Goal: Information Seeking & Learning: Learn about a topic

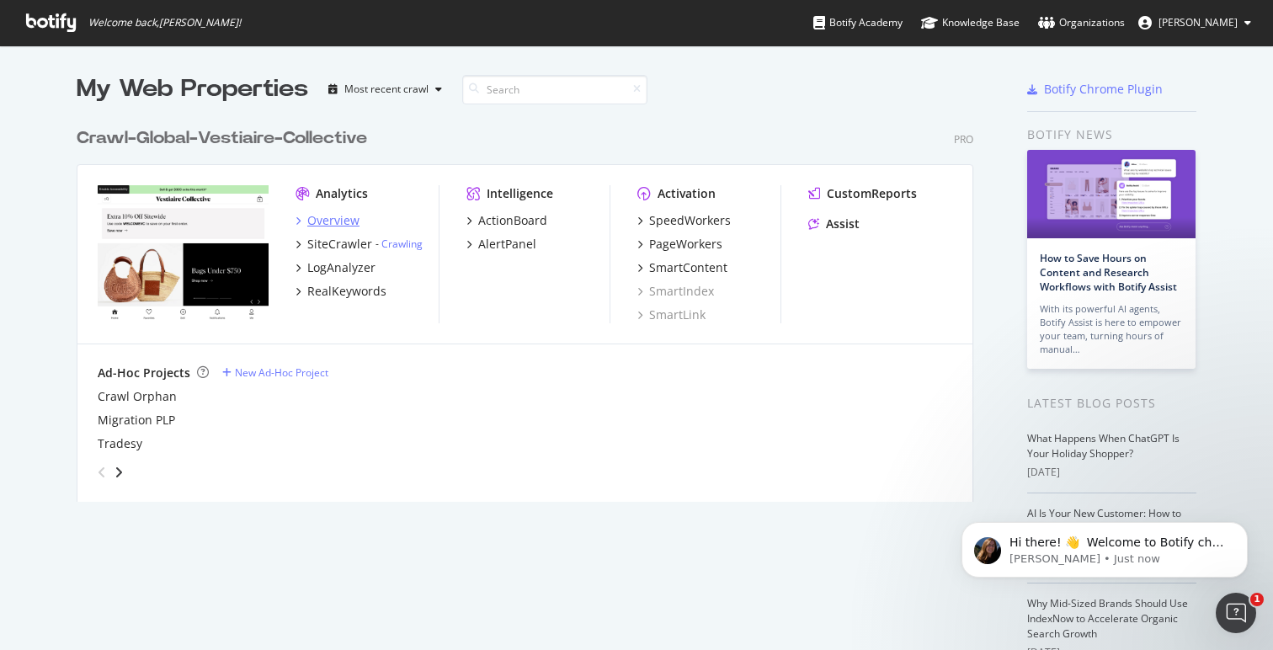
click at [339, 215] on div "Overview" at bounding box center [333, 220] width 52 height 17
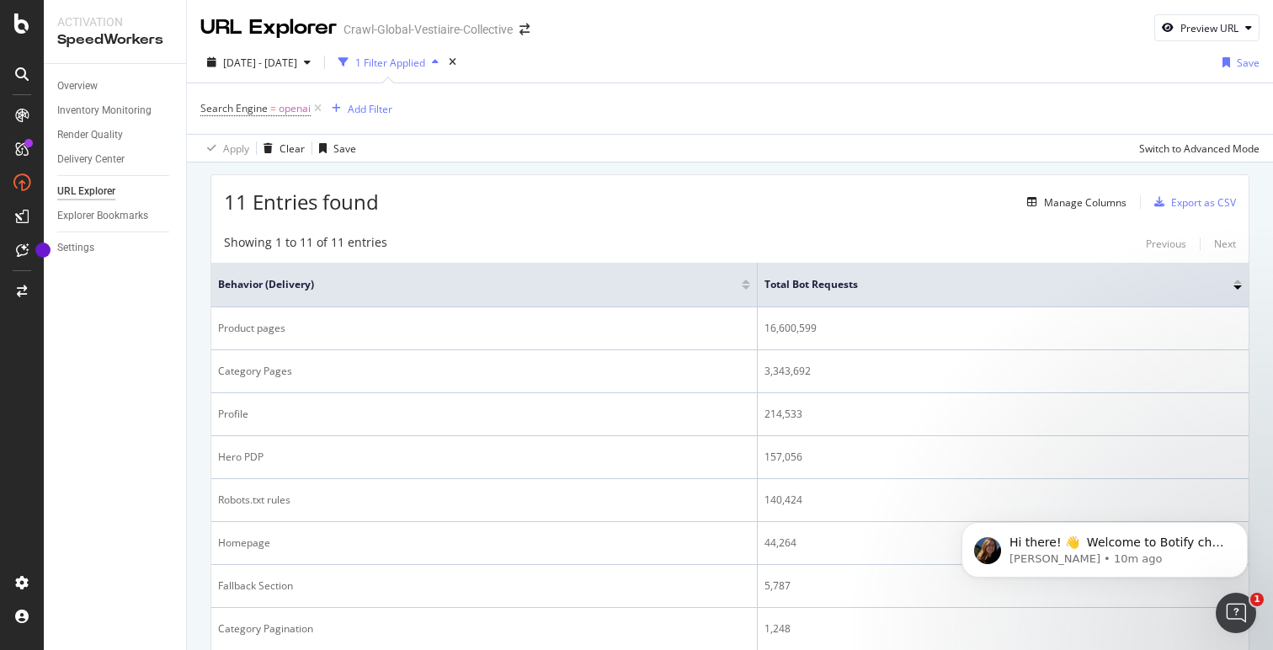
click at [774, 53] on div "2025 Aug. 7th - Sep. 3rd 1 Filter Applied Save" at bounding box center [730, 66] width 1086 height 34
